Goal: Information Seeking & Learning: Understand process/instructions

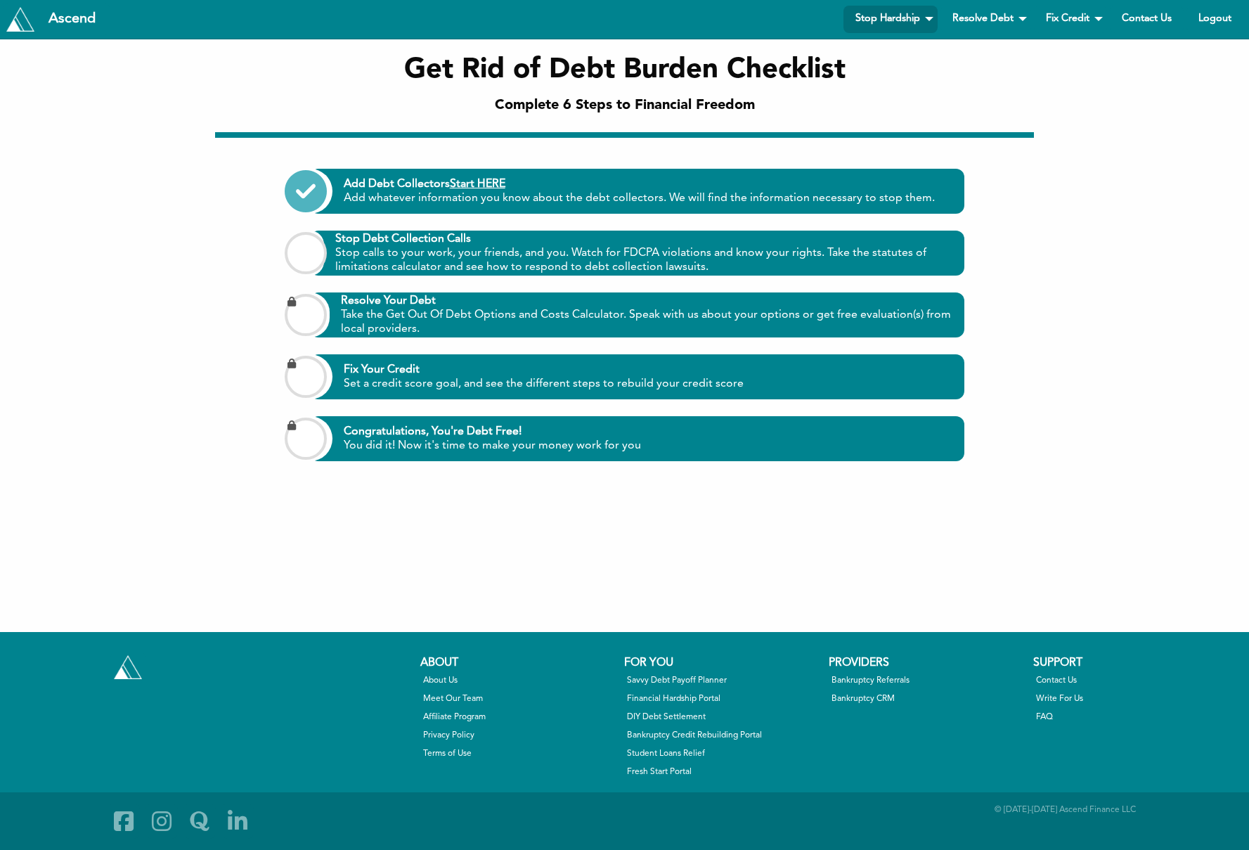
click at [1007, 40] on div "Get Rid of Debt Burden Checklist Complete 6 Steps to Financial Freedom" at bounding box center [625, 85] width 1228 height 93
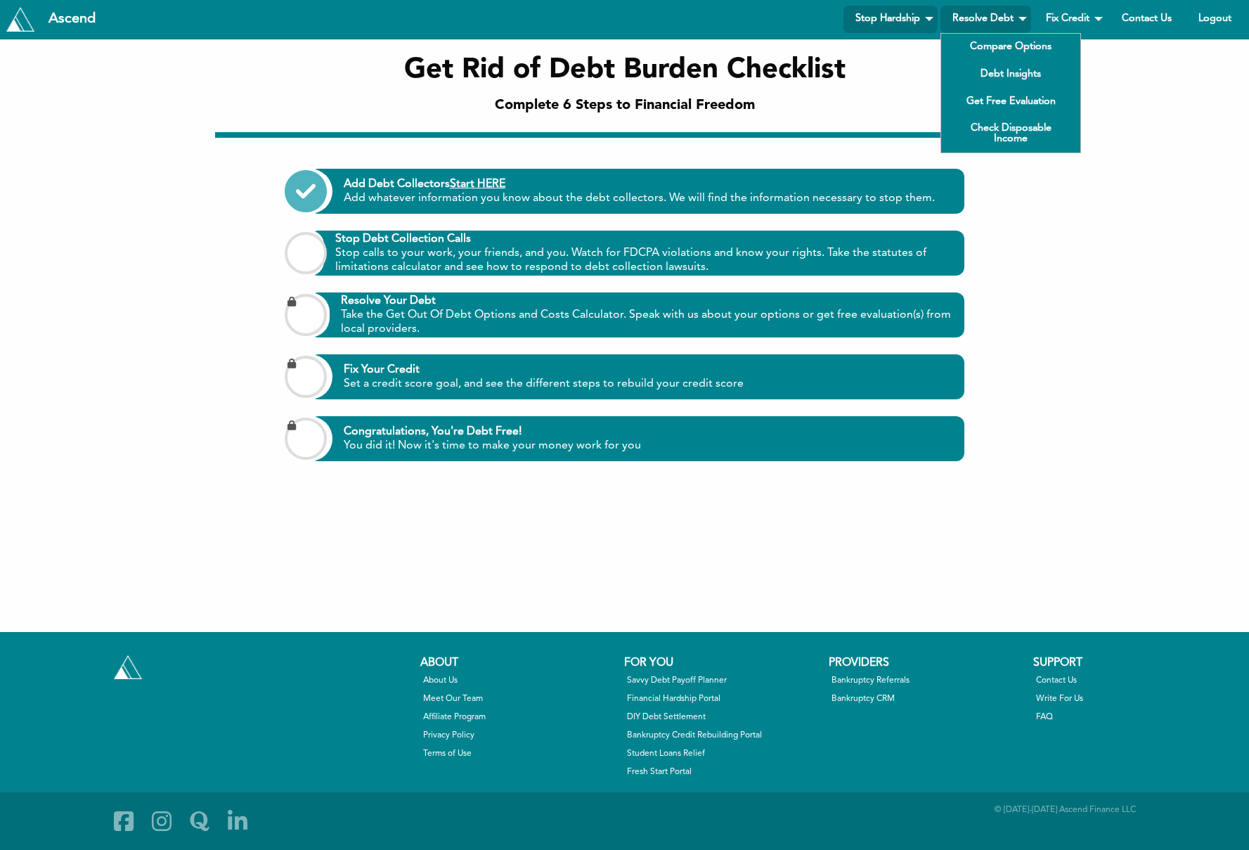
click at [1008, 18] on link "Resolve Debt" at bounding box center [986, 19] width 91 height 27
click at [985, 44] on link "Compare Options" at bounding box center [1010, 47] width 139 height 27
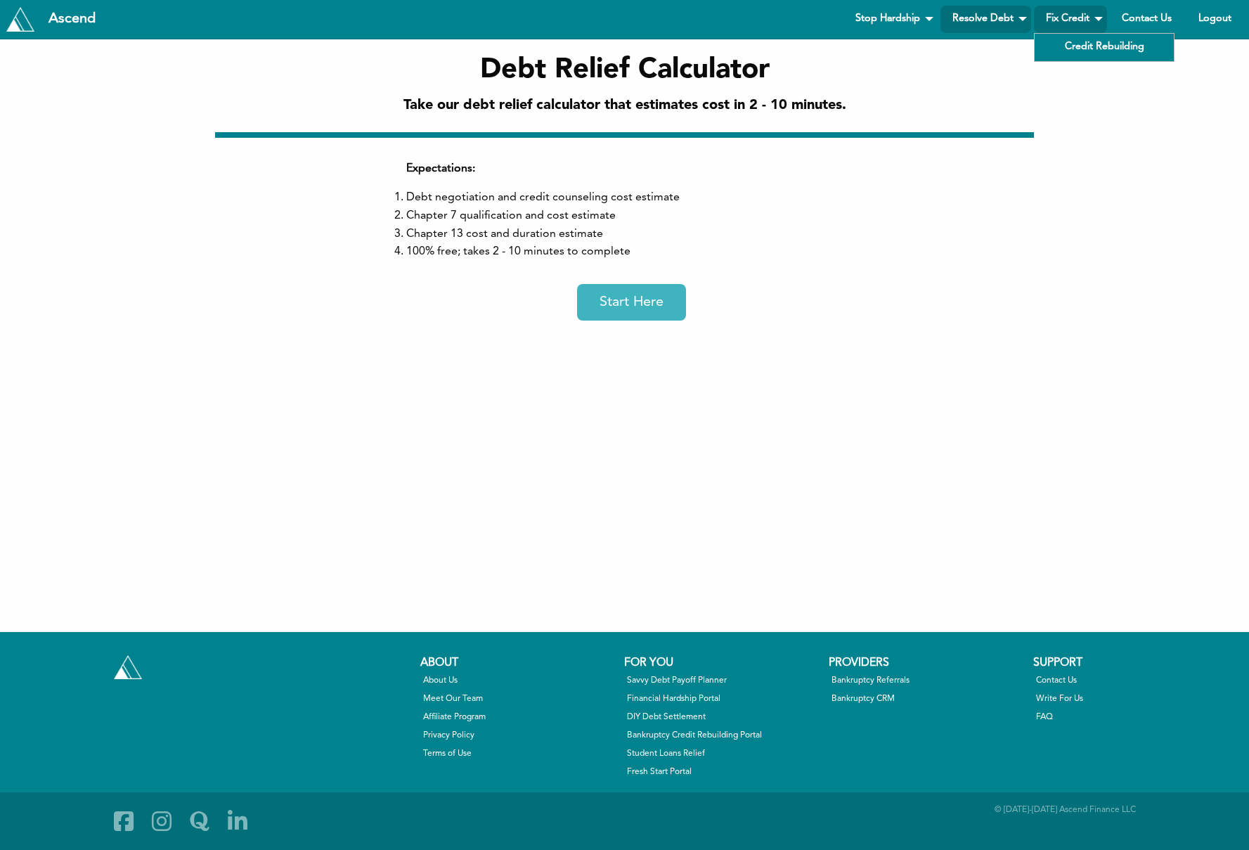
click at [1076, 16] on link "Fix Credit" at bounding box center [1070, 19] width 73 height 27
click at [1066, 45] on link "Credit Rebuilding" at bounding box center [1104, 47] width 139 height 27
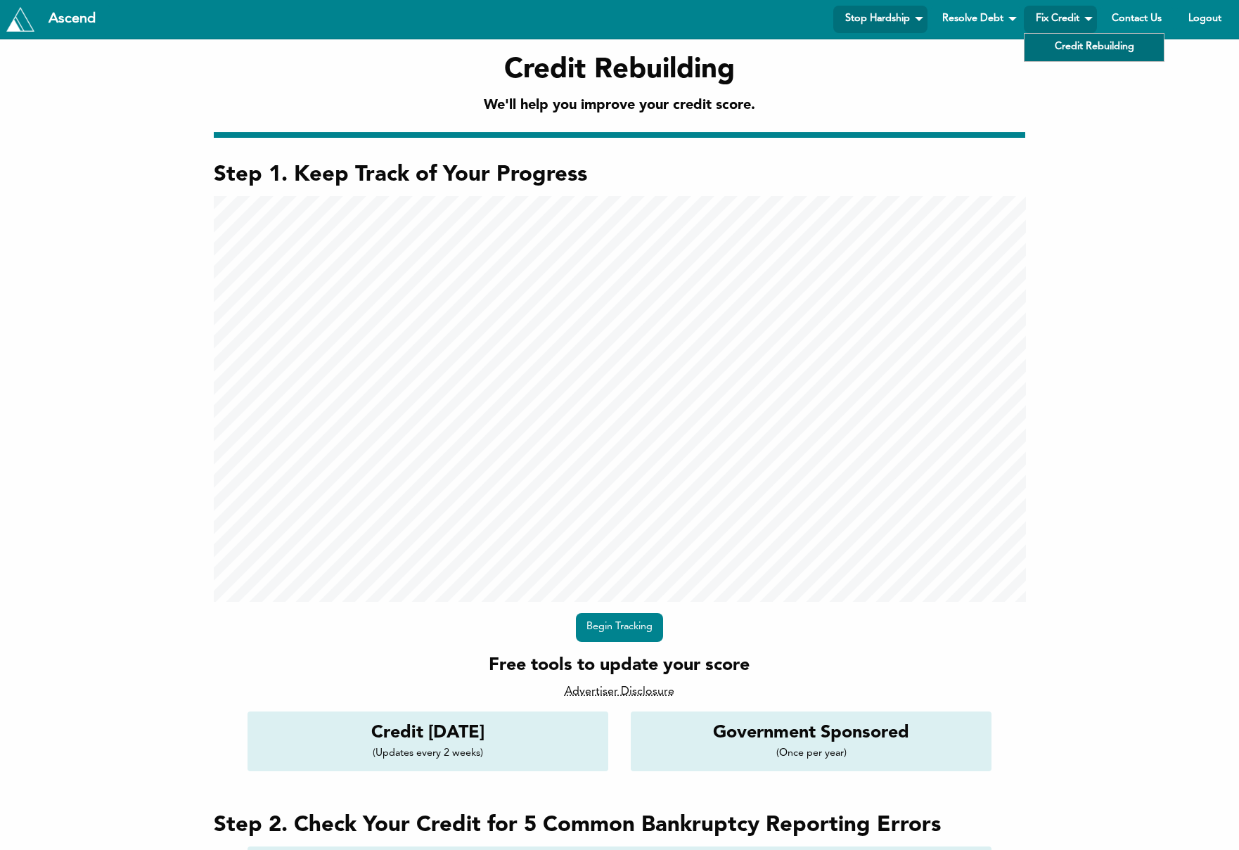
scroll to position [1884, 1239]
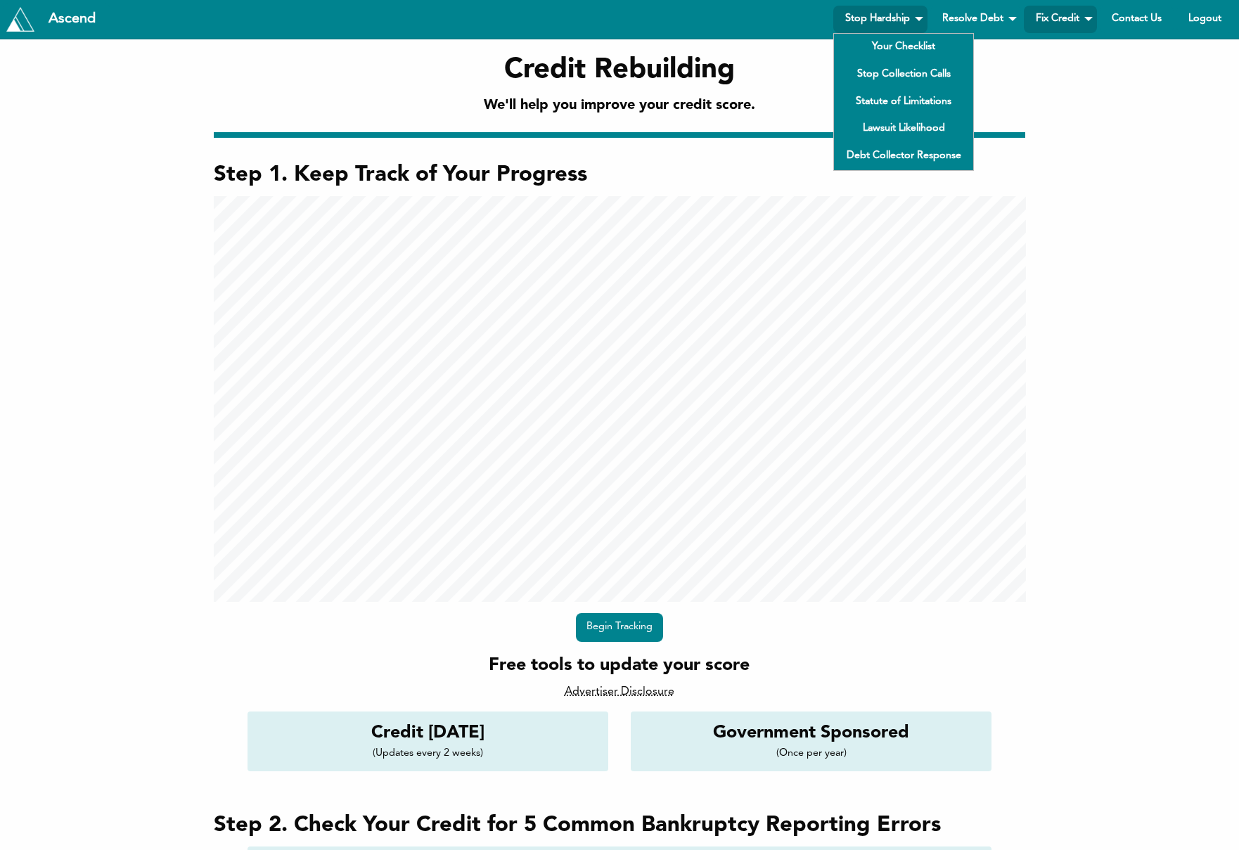
click at [906, 12] on link "Stop Hardship" at bounding box center [880, 19] width 94 height 27
click at [909, 44] on link "Your Checklist" at bounding box center [903, 47] width 139 height 27
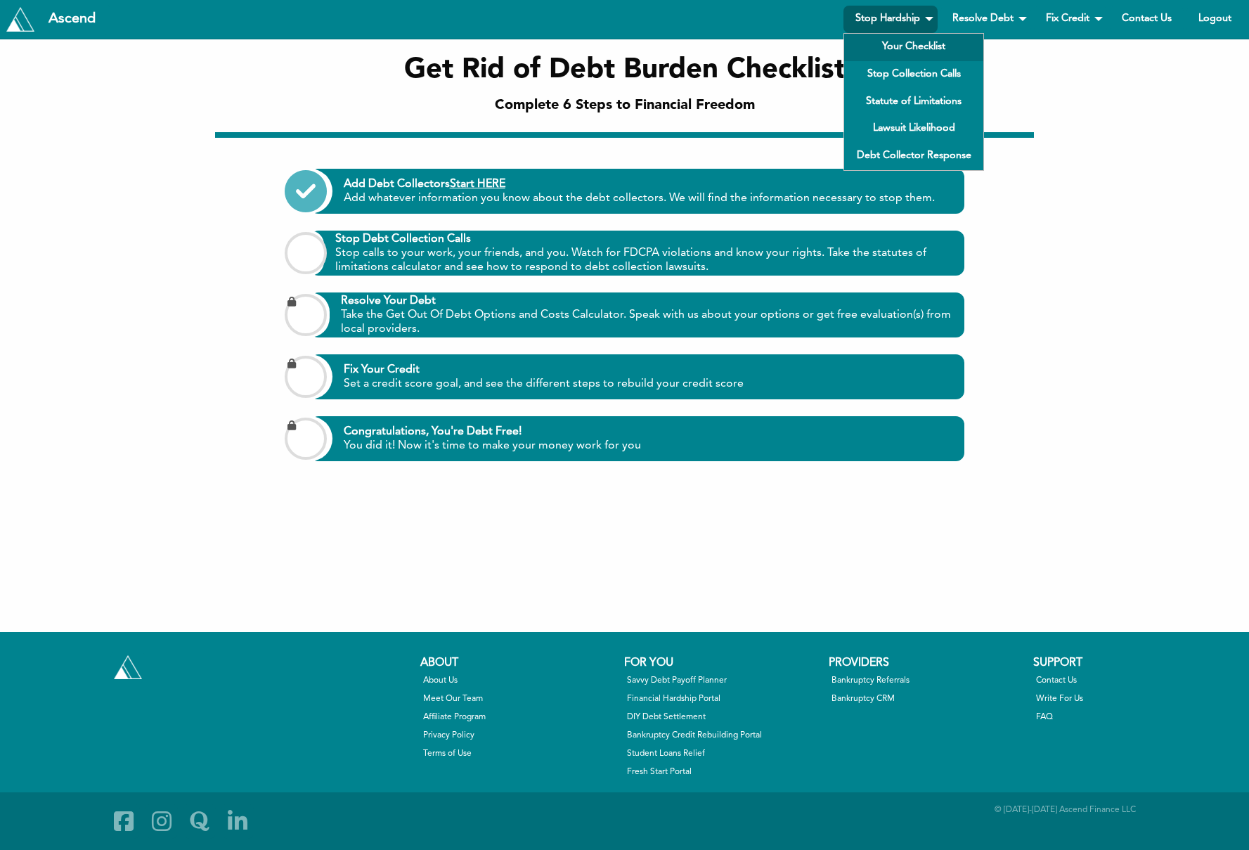
click at [894, 13] on link "Stop Hardship" at bounding box center [891, 19] width 94 height 27
click at [889, 68] on link "Stop Collection Calls" at bounding box center [913, 74] width 139 height 27
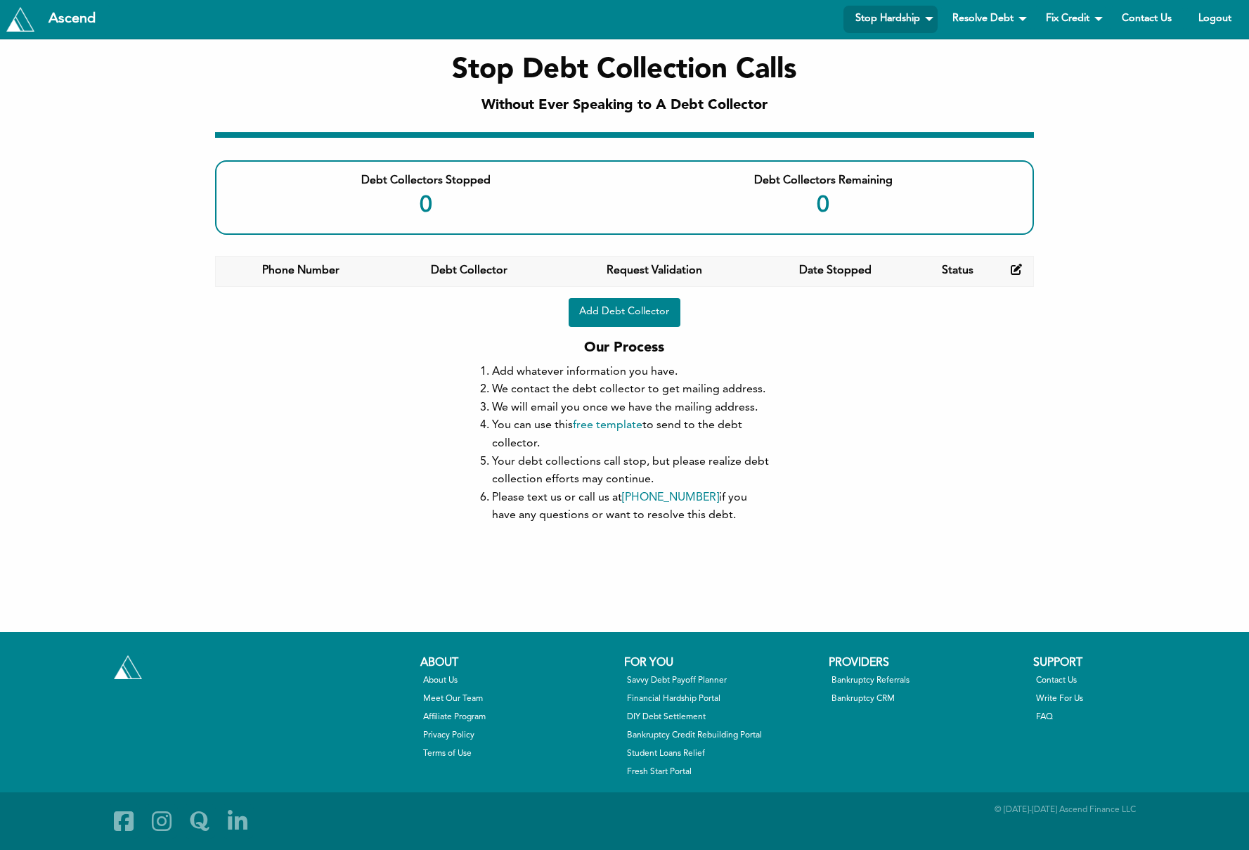
click at [401, 514] on div "Debt Collectors Stopped 0 Debt Collectors Remaining 0 Phone Number Debt Collect…" at bounding box center [624, 328] width 819 height 393
click at [813, 18] on div "Ascend Stop Hardship Your Checklist Stop Collection Calls Statute of Limitation…" at bounding box center [625, 19] width 1238 height 27
drag, startPoint x: 813, startPoint y: 18, endPoint x: 787, endPoint y: 13, distance: 25.8
click at [785, 14] on div "Ascend Stop Hardship Your Checklist Stop Collection Calls Statute of Limitation…" at bounding box center [625, 19] width 1238 height 27
click at [788, 13] on div "Ascend Stop Hardship Your Checklist Stop Collection Calls Statute of Limitation…" at bounding box center [625, 19] width 1238 height 27
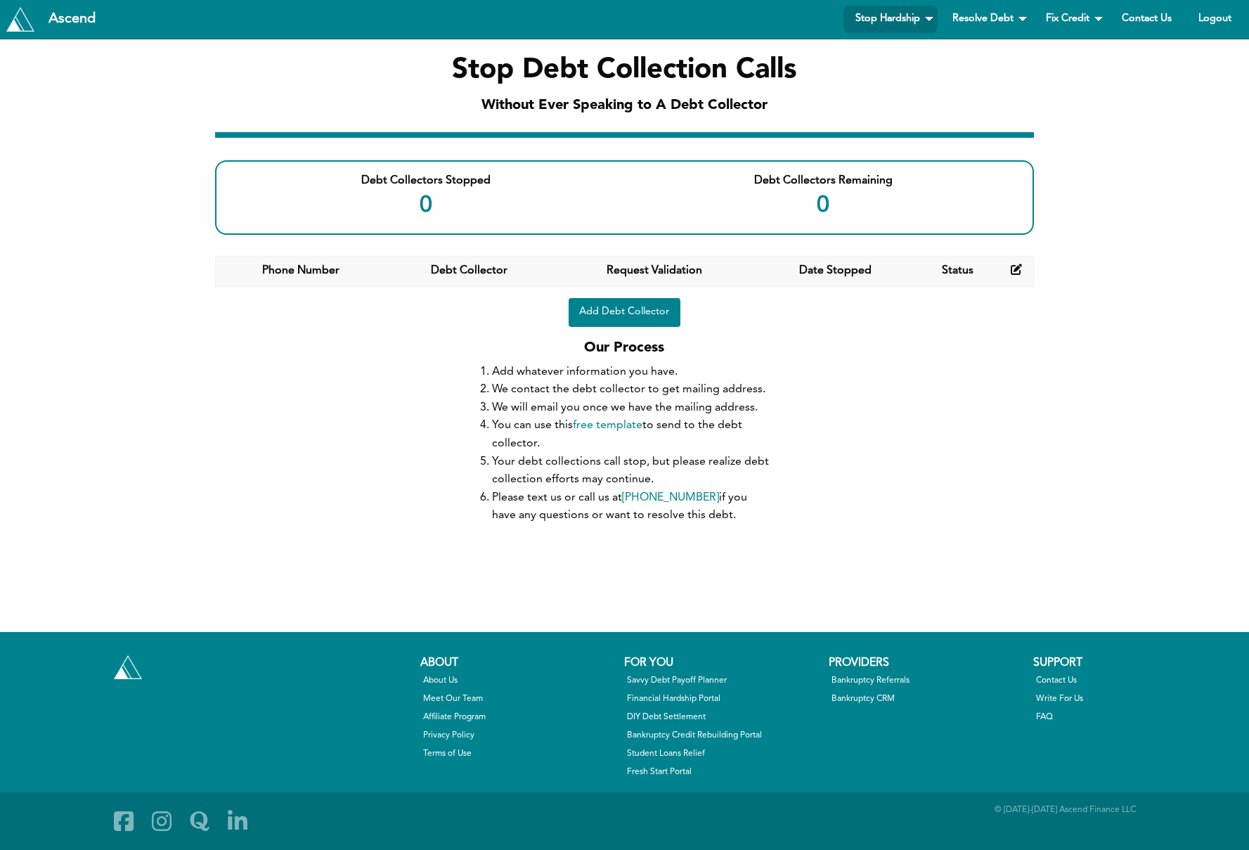
drag, startPoint x: 812, startPoint y: 13, endPoint x: 790, endPoint y: 18, distance: 23.0
click at [790, 18] on div "Ascend Stop Hardship Your Checklist Stop Collection Calls Statute of Limitation…" at bounding box center [625, 19] width 1238 height 27
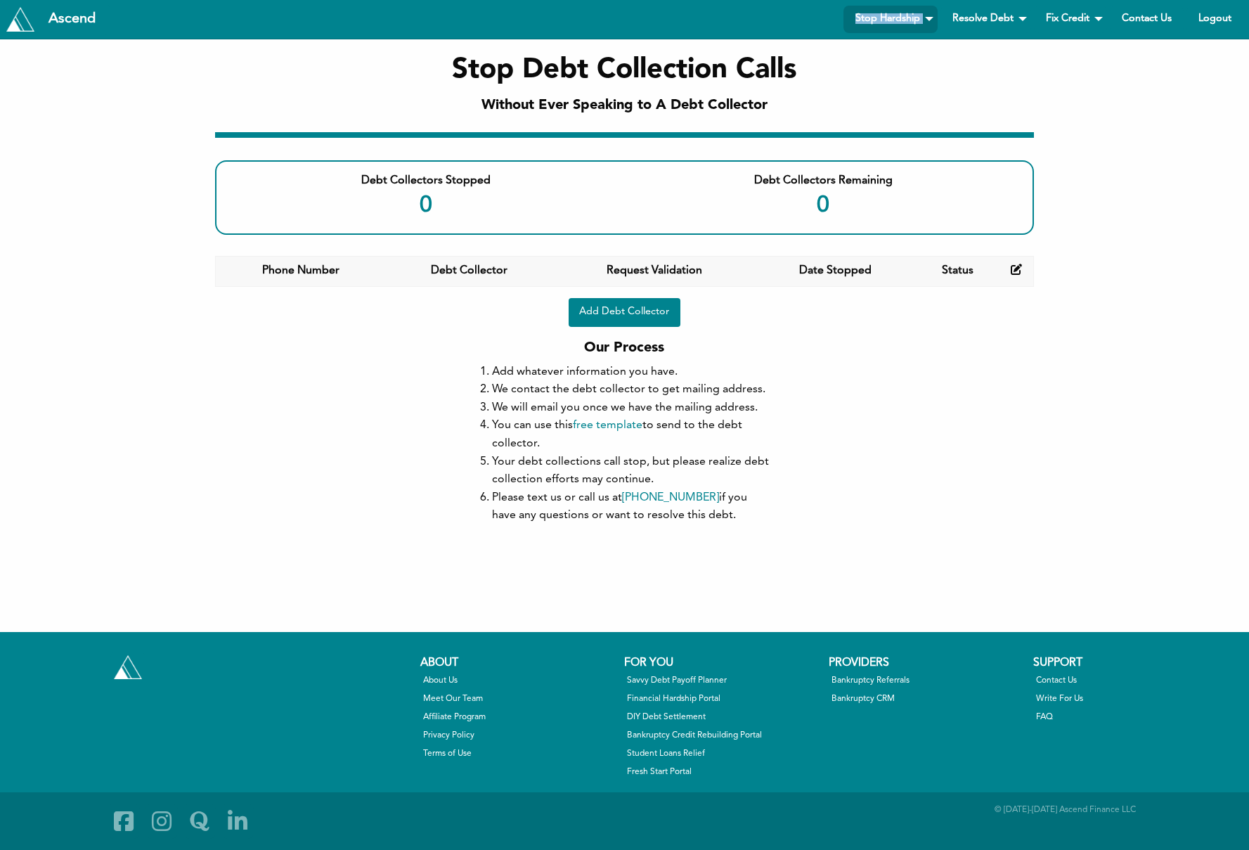
click at [790, 18] on div "Ascend Stop Hardship Your Checklist Stop Collection Calls Statute of Limitation…" at bounding box center [625, 19] width 1238 height 27
click at [804, 10] on div "Ascend Stop Hardship Your Checklist Stop Collection Calls Statute of Limitation…" at bounding box center [625, 19] width 1238 height 27
click at [809, 12] on div "Ascend Stop Hardship Your Checklist Stop Collection Calls Statute of Limitation…" at bounding box center [625, 19] width 1238 height 27
